Goal: Task Accomplishment & Management: Complete application form

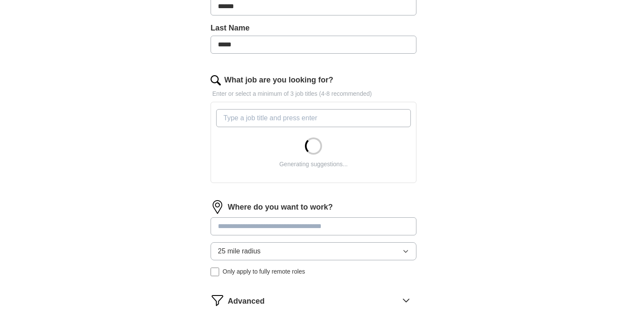
scroll to position [217, 0]
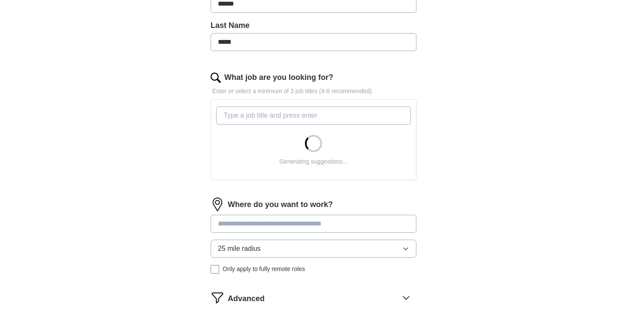
click at [275, 224] on input at bounding box center [314, 224] width 206 height 18
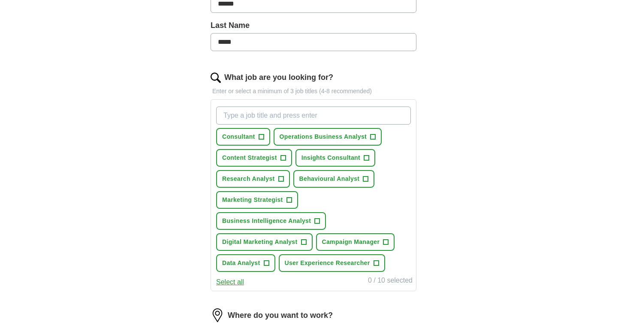
scroll to position [390, 0]
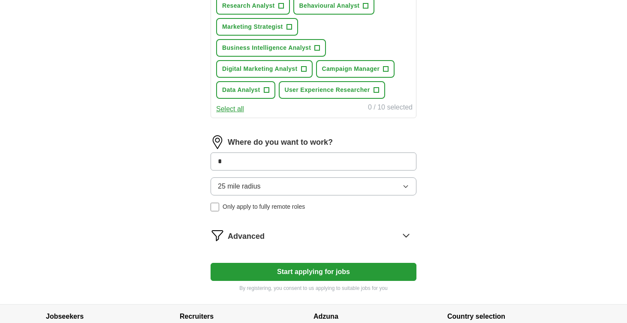
type input "**"
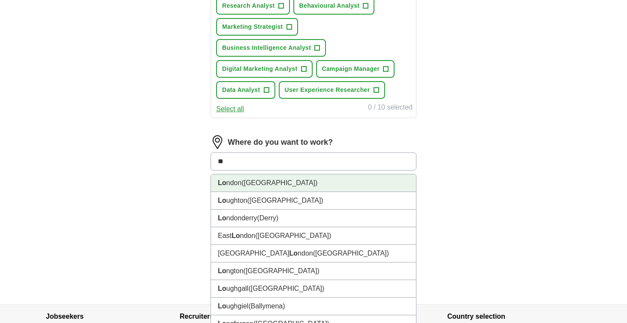
click at [305, 184] on li "Lo ndon (UK)" at bounding box center [313, 183] width 205 height 18
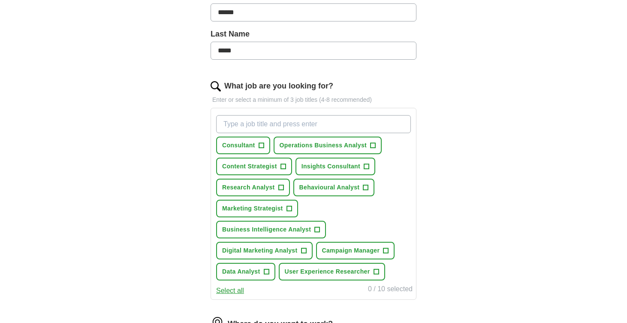
scroll to position [209, 0]
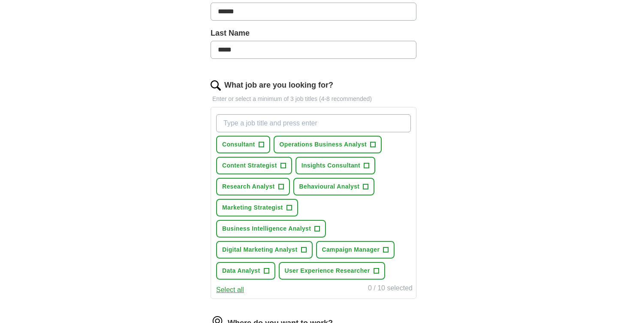
click at [262, 142] on span "+" at bounding box center [261, 144] width 5 height 7
click at [303, 142] on span "Operations Business Analyst" at bounding box center [323, 144] width 87 height 9
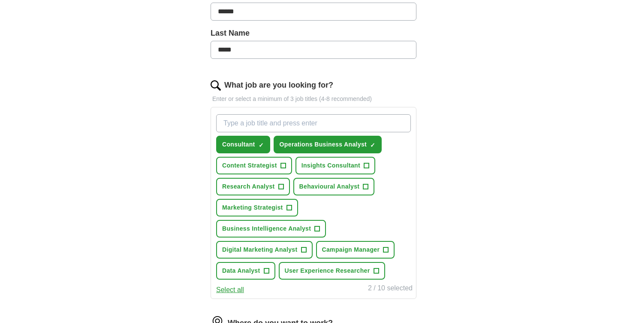
click at [282, 166] on span "+" at bounding box center [283, 165] width 5 height 7
click at [332, 165] on span "Insights Consultant" at bounding box center [331, 165] width 59 height 9
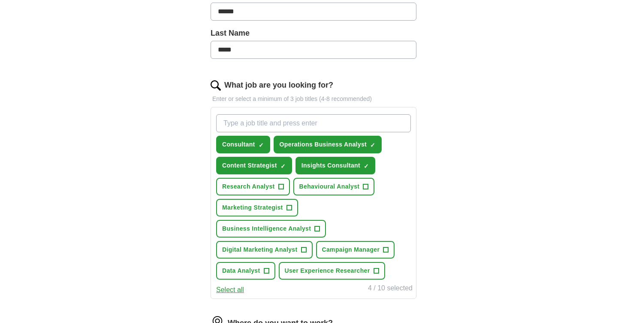
click at [279, 185] on span "+" at bounding box center [281, 186] width 5 height 7
click at [287, 203] on button "Marketing Strategist +" at bounding box center [257, 208] width 82 height 18
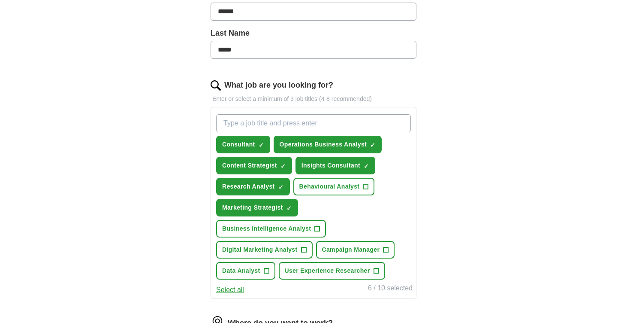
click at [301, 224] on span "Business Intelligence Analyst" at bounding box center [266, 228] width 89 height 9
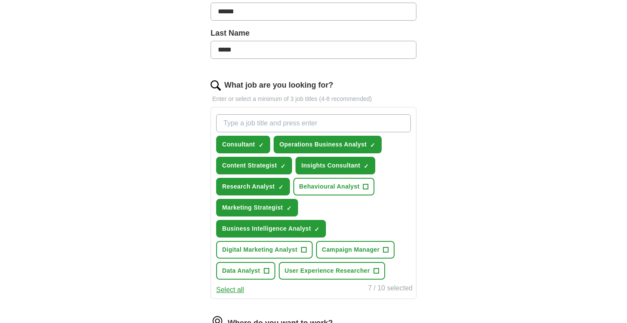
click at [306, 230] on span "Business Intelligence Analyst" at bounding box center [266, 228] width 89 height 9
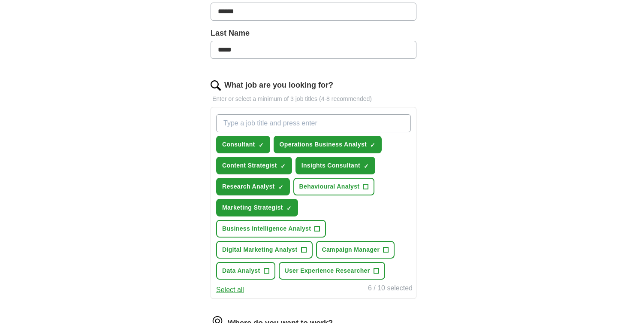
click at [292, 254] on button "Digital Marketing Analyst +" at bounding box center [264, 250] width 97 height 18
click at [341, 251] on span "Campaign Manager" at bounding box center [351, 249] width 58 height 9
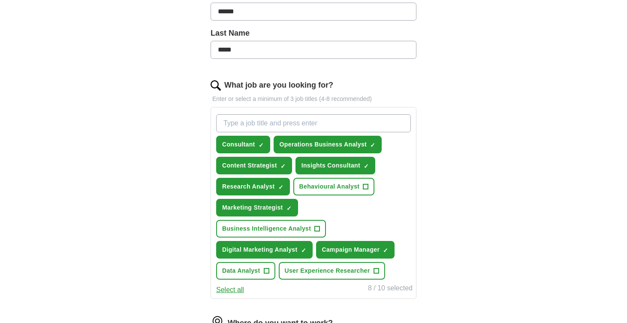
click at [329, 269] on span "User Experience Researcher" at bounding box center [327, 270] width 85 height 9
click at [264, 273] on span "+" at bounding box center [266, 270] width 5 height 7
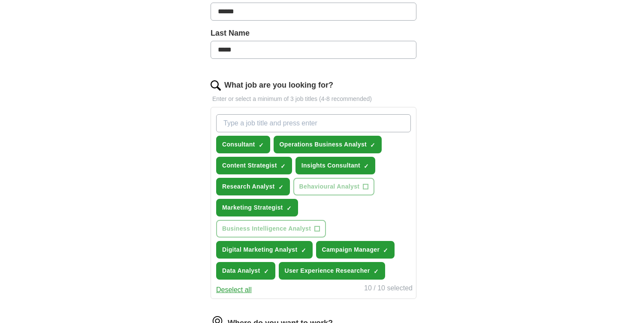
click at [263, 270] on button "Data Analyst ✓ ×" at bounding box center [245, 271] width 59 height 18
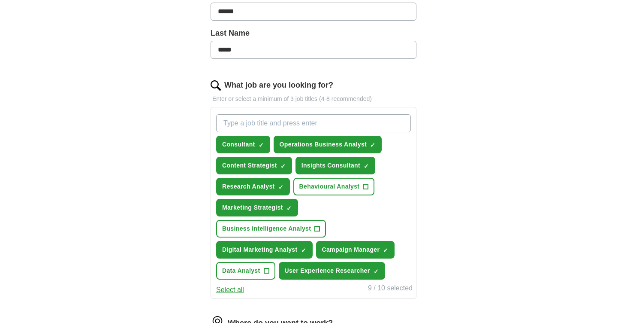
click at [340, 185] on span "Behavioural Analyst" at bounding box center [330, 186] width 61 height 9
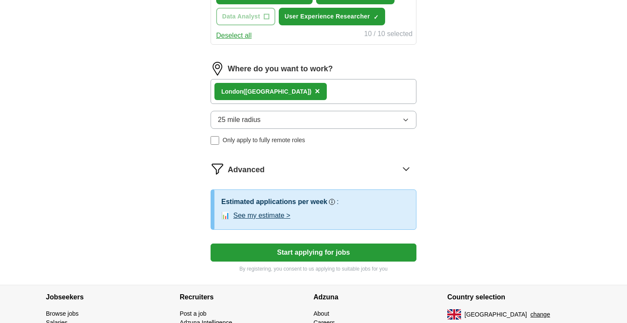
scroll to position [475, 0]
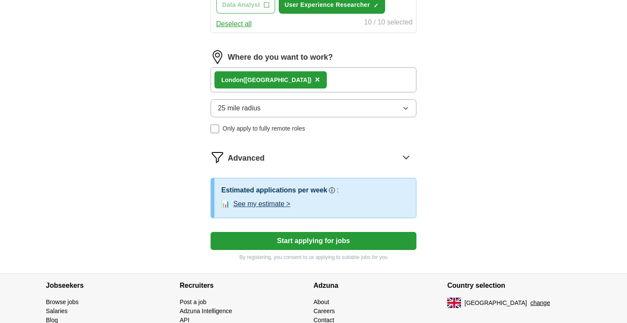
click at [356, 103] on button "25 mile radius" at bounding box center [314, 108] width 206 height 18
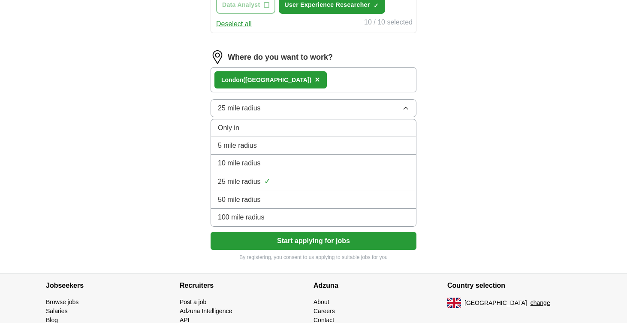
click at [294, 139] on li "5 mile radius" at bounding box center [313, 146] width 205 height 18
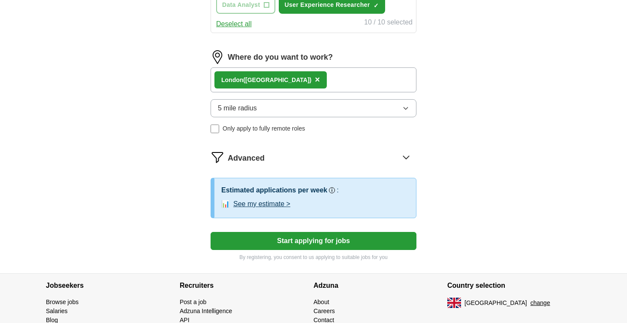
click at [282, 204] on button "See my estimate >" at bounding box center [261, 204] width 57 height 10
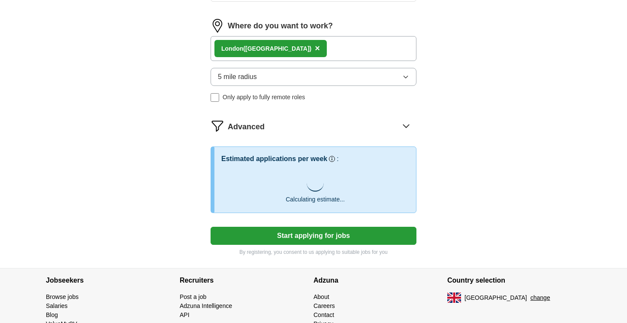
scroll to position [524, 0]
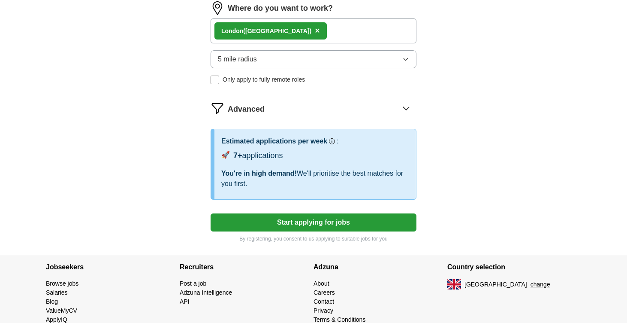
click at [235, 220] on button "Start applying for jobs" at bounding box center [314, 222] width 206 height 18
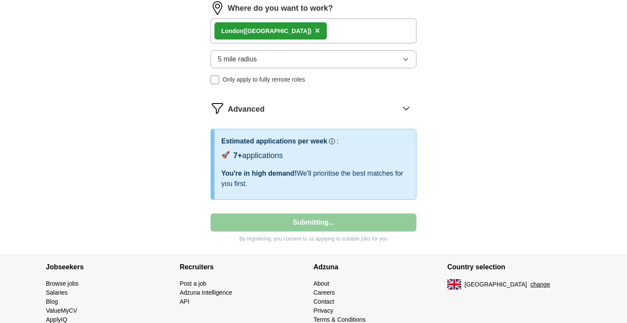
scroll to position [67, 0]
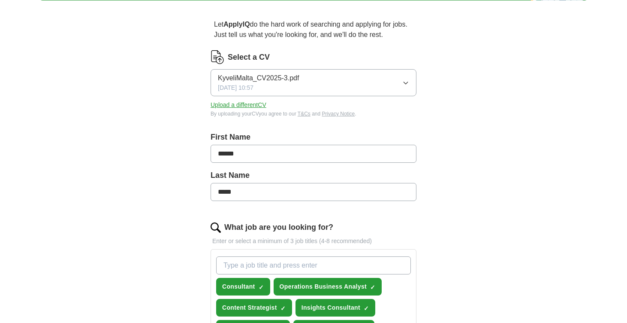
select select "**"
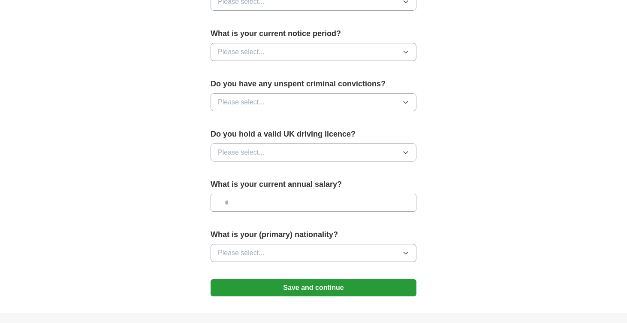
scroll to position [505, 0]
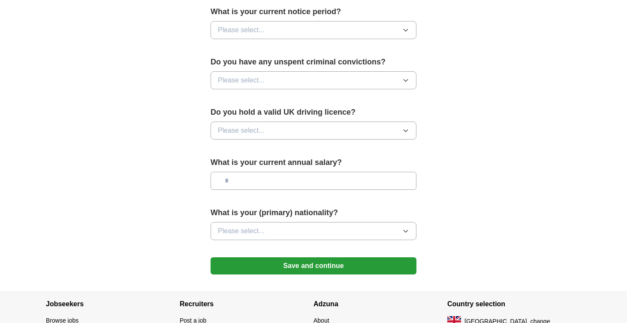
click at [265, 269] on button "Save and continue" at bounding box center [314, 265] width 206 height 17
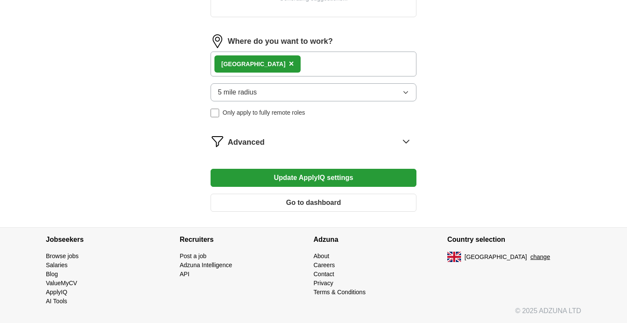
scroll to position [380, 0]
